Goal: Register for event/course

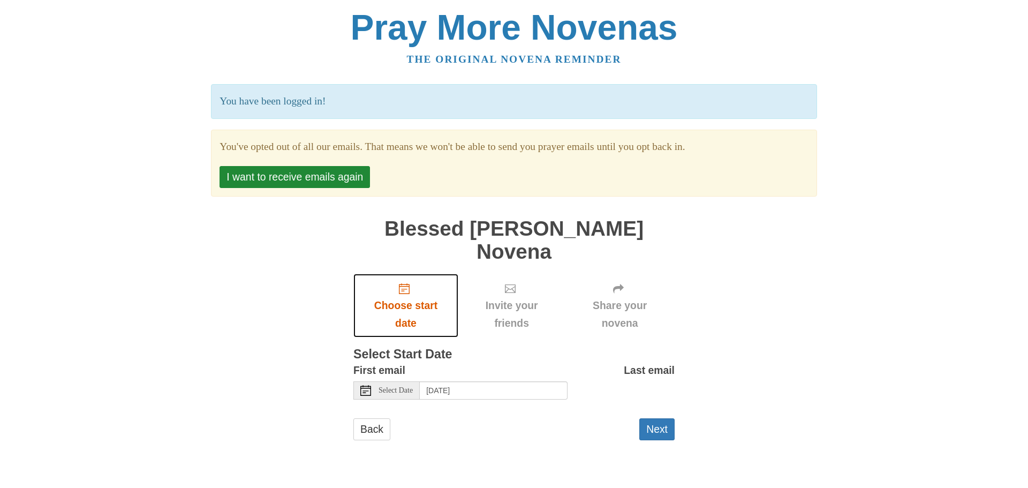
click at [406, 296] on span "Choose start date" at bounding box center [405, 313] width 83 height 35
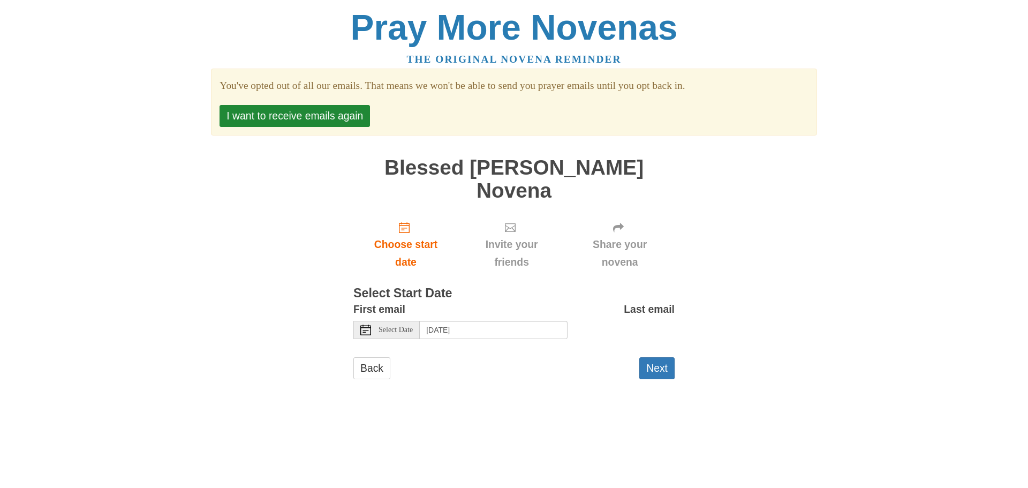
click at [398, 326] on span "Select Date" at bounding box center [395, 329] width 34 height 7
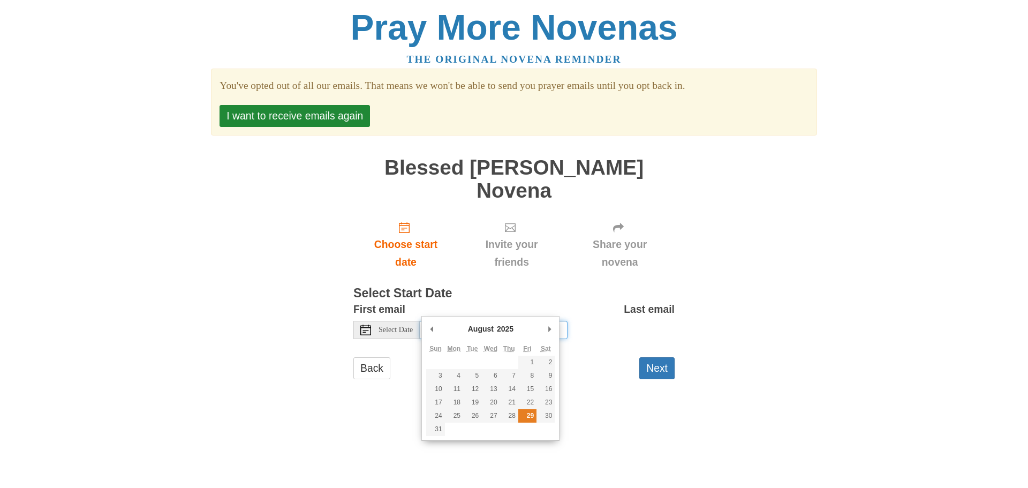
type input "Friday, August 29th"
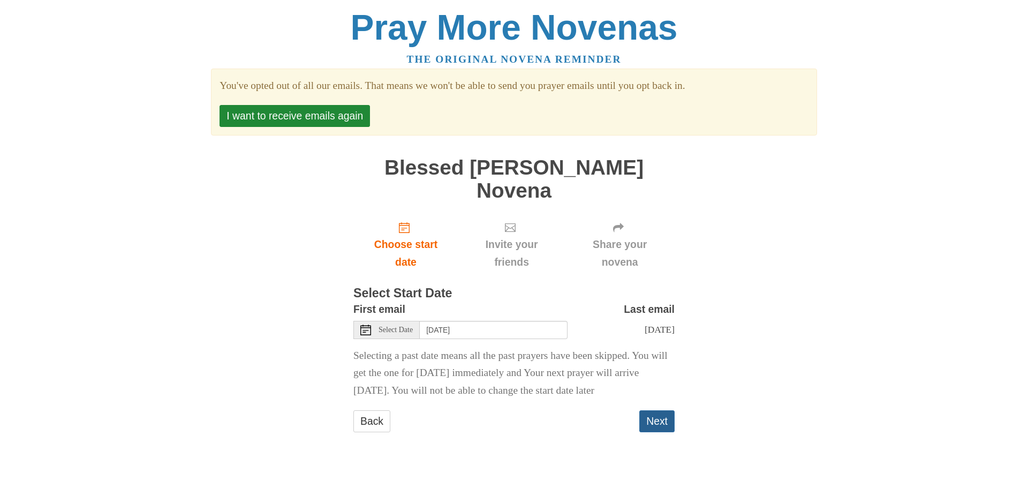
click at [660, 417] on button "Next" at bounding box center [656, 421] width 35 height 22
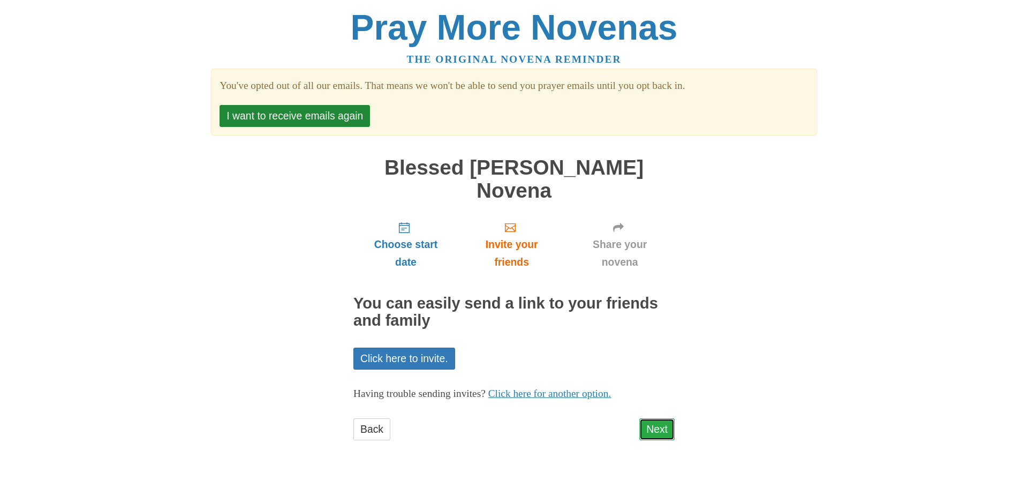
click at [655, 418] on link "Next" at bounding box center [656, 429] width 35 height 22
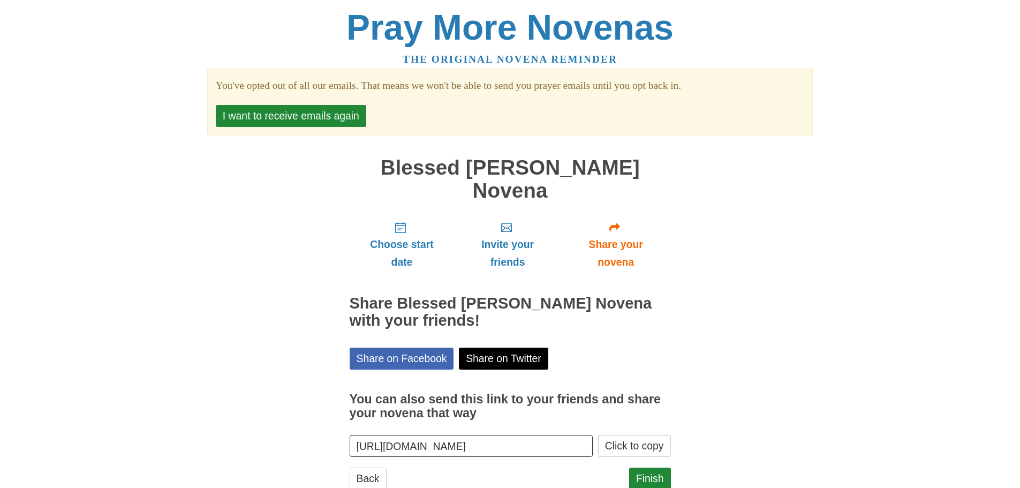
scroll to position [10, 0]
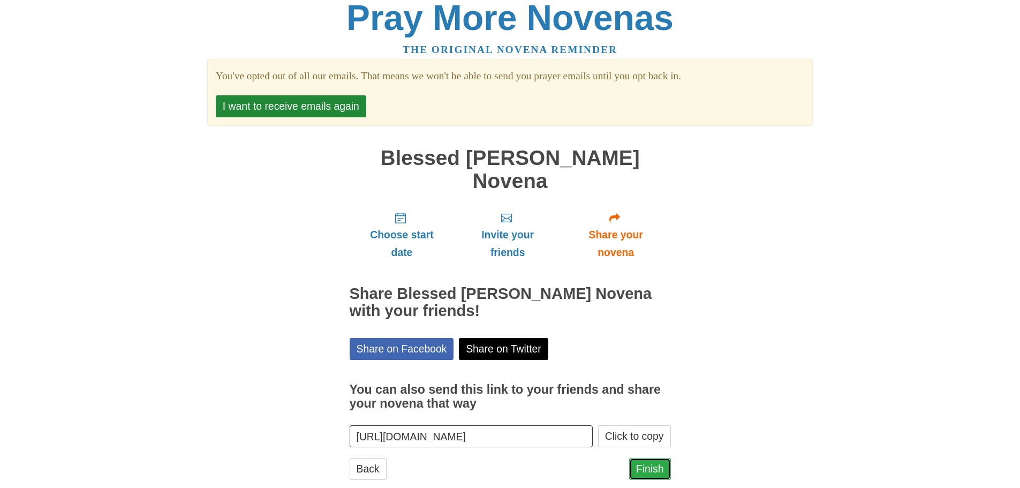
click at [644, 458] on link "Finish" at bounding box center [650, 469] width 42 height 22
